Goal: Find specific page/section: Find specific page/section

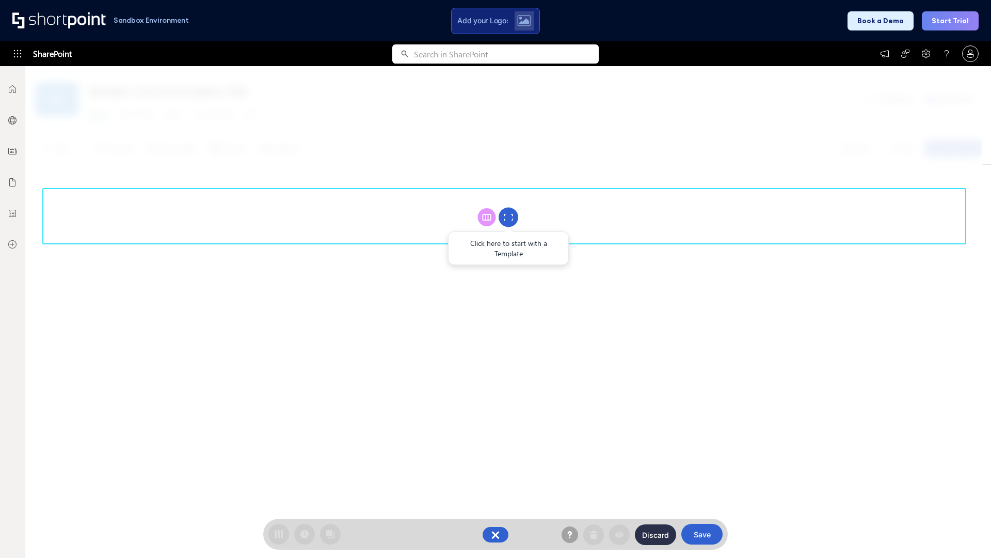
click at [509, 217] on circle at bounding box center [509, 218] width 20 height 20
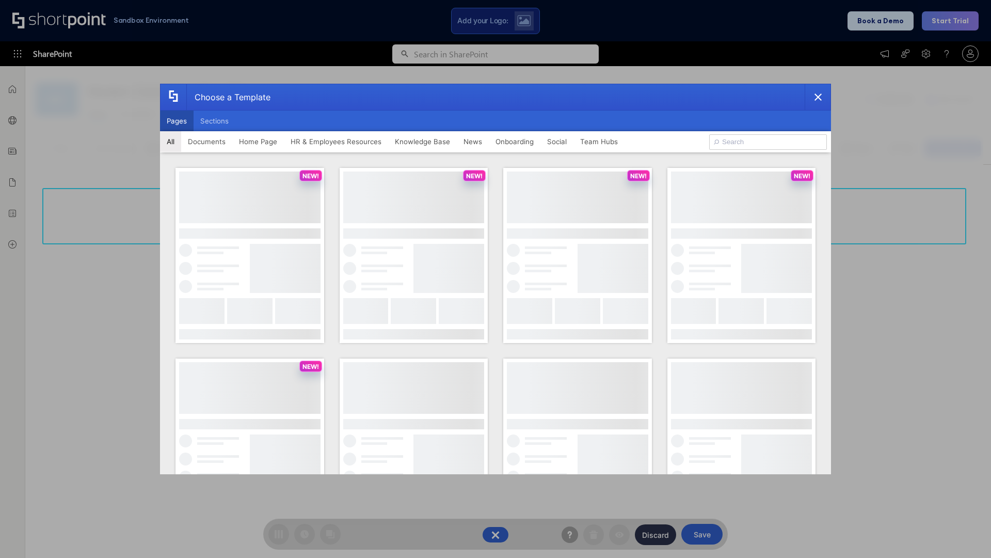
click at [177, 121] on button "Pages" at bounding box center [177, 121] width 34 height 21
type input "News Portal 1"
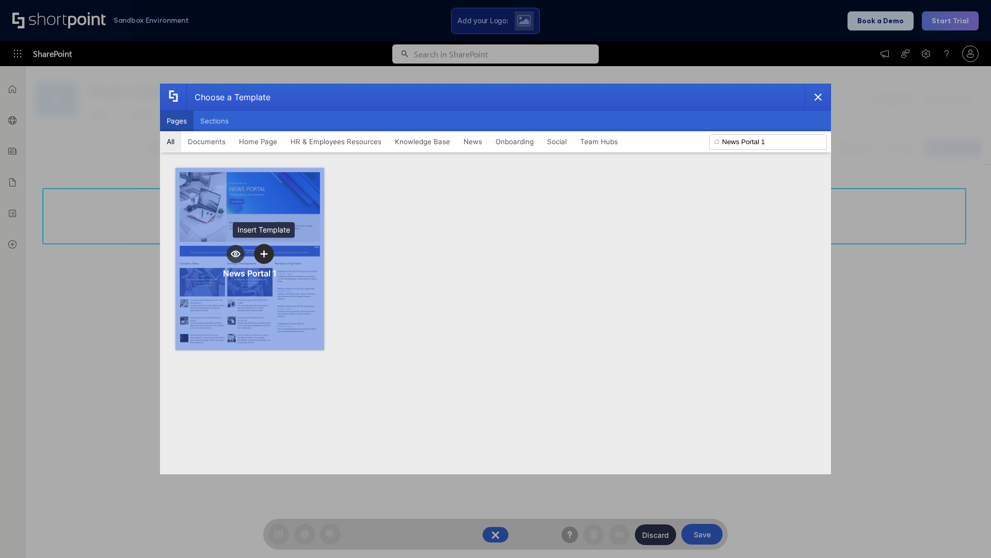
click at [264, 254] on icon "template selector" at bounding box center [263, 253] width 7 height 7
